Goal: Register for event/course

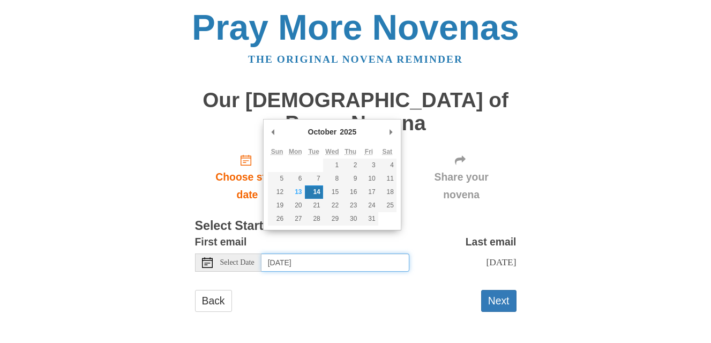
click at [283, 253] on input "Tuesday, October 14th" at bounding box center [335, 262] width 148 height 18
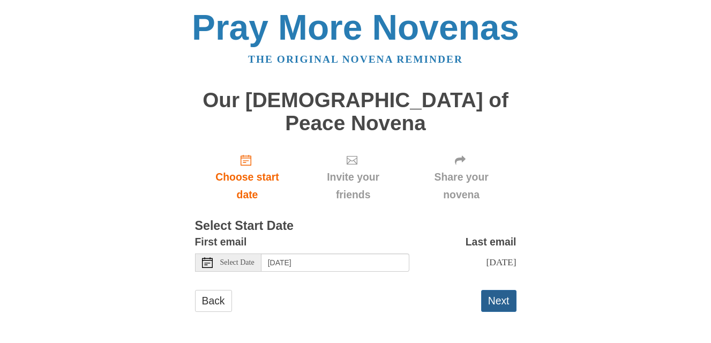
click at [504, 290] on button "Next" at bounding box center [498, 301] width 35 height 22
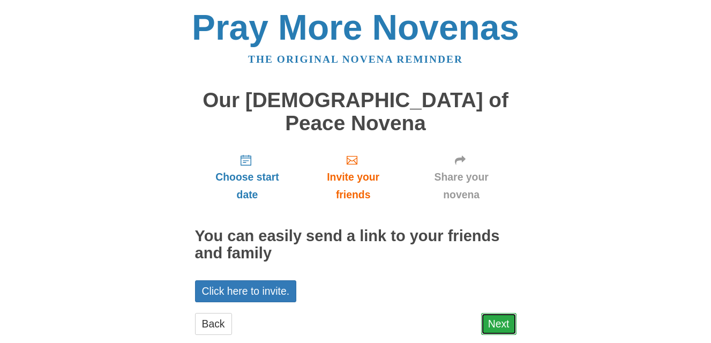
click at [500, 313] on link "Next" at bounding box center [498, 324] width 35 height 22
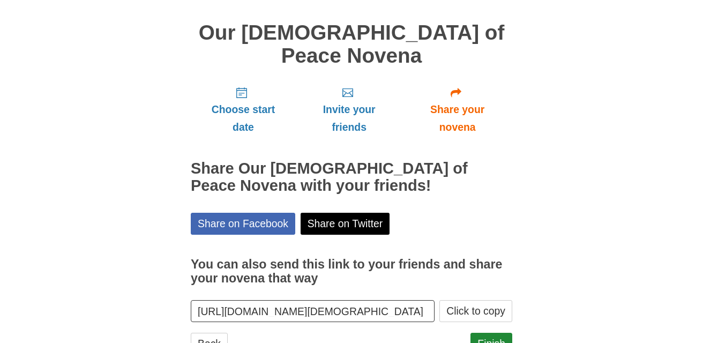
scroll to position [68, 0]
click at [492, 332] on link "Finish" at bounding box center [491, 343] width 42 height 22
